Goal: Task Accomplishment & Management: Complete application form

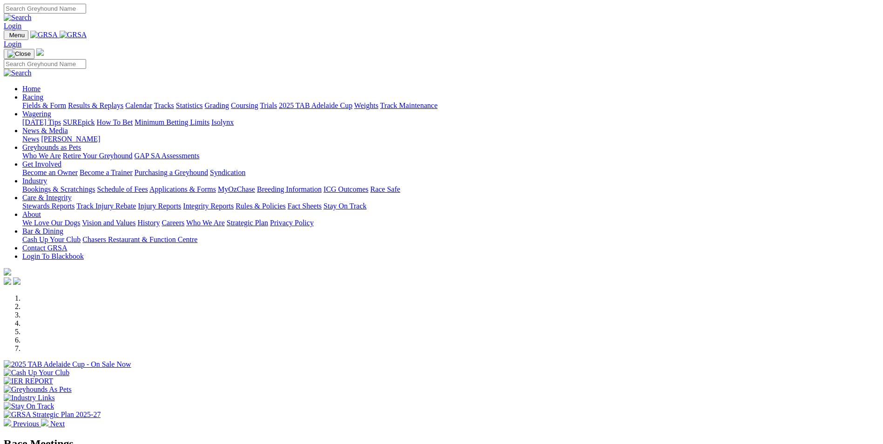
click at [47, 177] on link "Industry" at bounding box center [34, 181] width 25 height 8
click at [95, 185] on link "Bookings & Scratchings" at bounding box center [58, 189] width 73 height 8
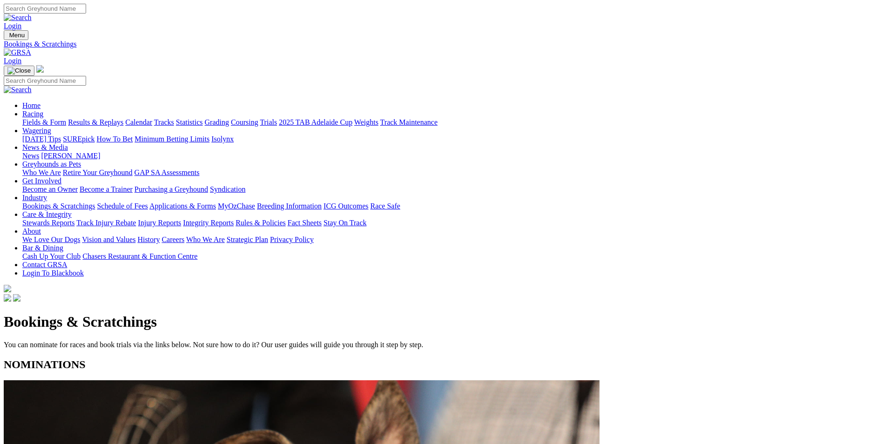
click at [152, 118] on link "Calendar" at bounding box center [138, 122] width 27 height 8
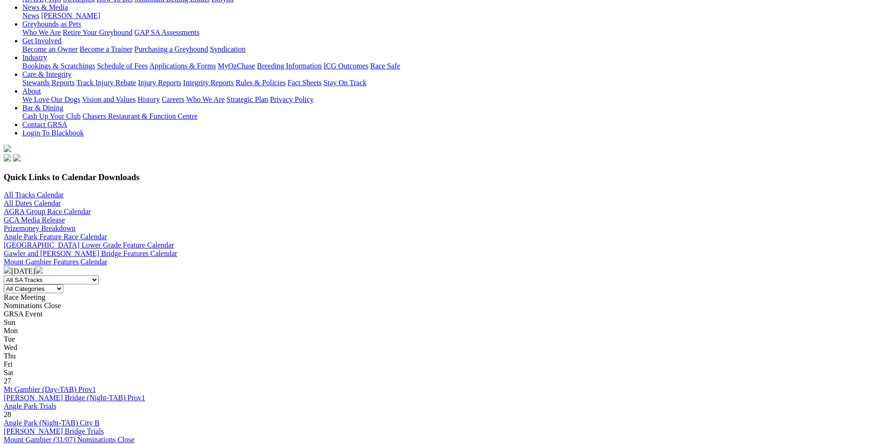
scroll to position [140, 0]
click at [43, 267] on img at bounding box center [38, 270] width 7 height 7
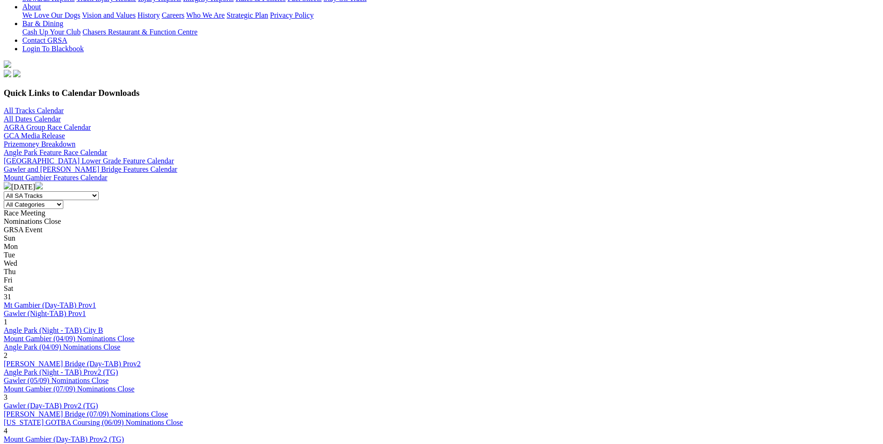
scroll to position [233, 0]
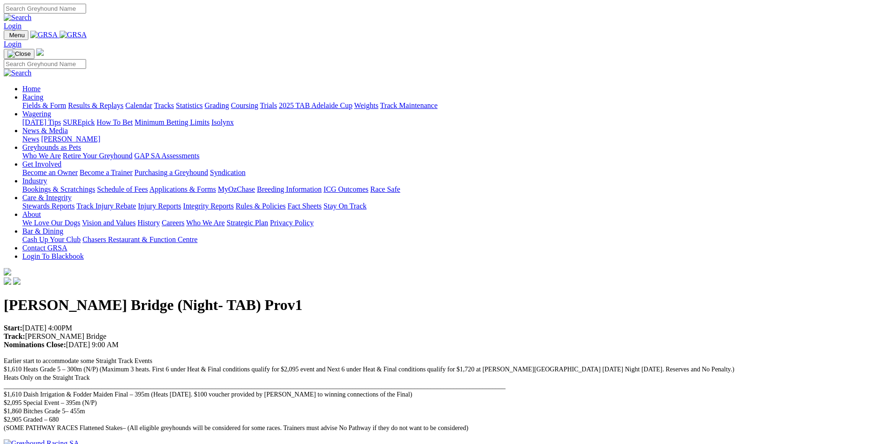
click at [152, 101] on link "Calendar" at bounding box center [138, 105] width 27 height 8
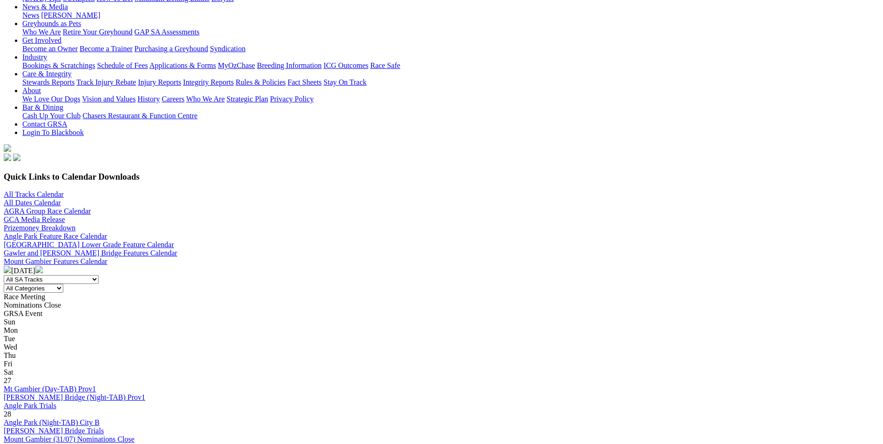
scroll to position [140, 0]
click at [43, 267] on img at bounding box center [38, 270] width 7 height 7
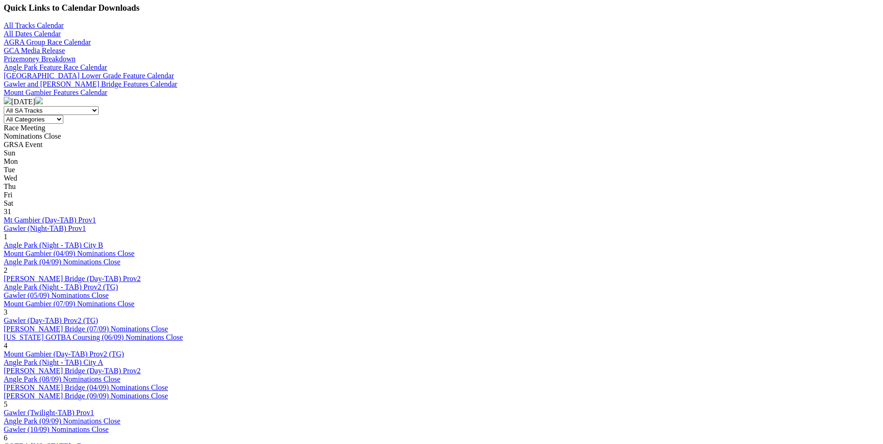
scroll to position [326, 0]
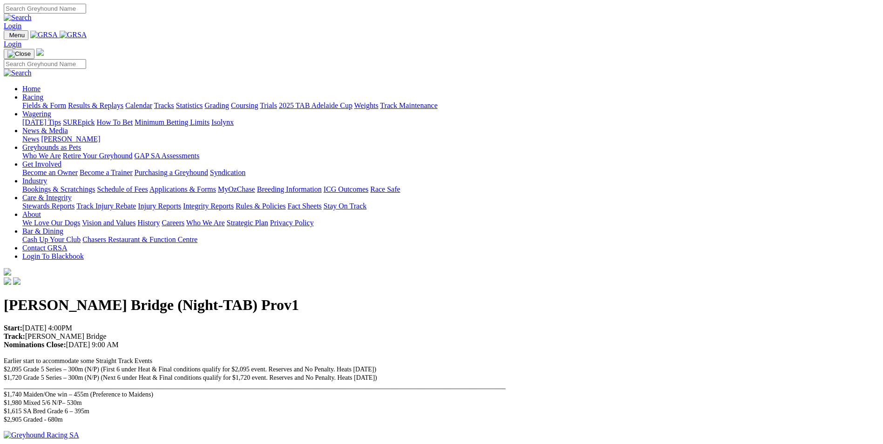
click at [95, 185] on link "Bookings & Scratchings" at bounding box center [58, 189] width 73 height 8
